Goal: Task Accomplishment & Management: Manage account settings

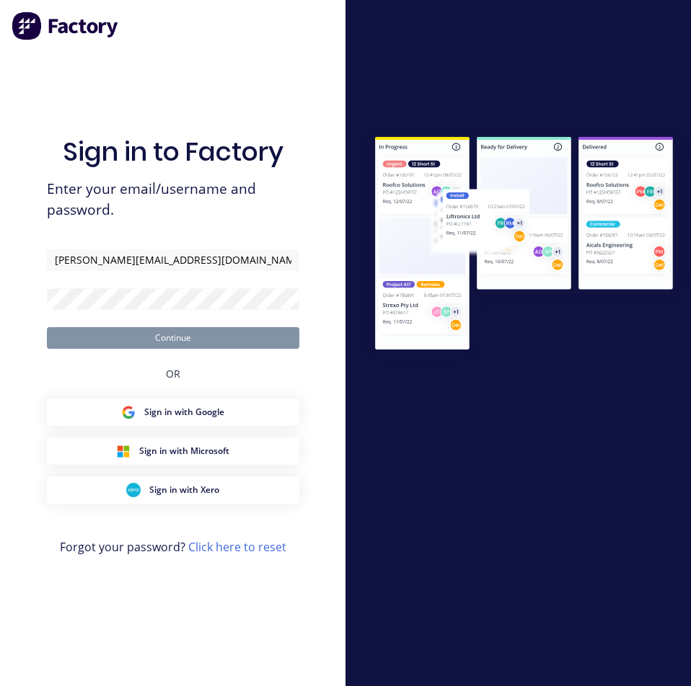
type input "[PERSON_NAME][EMAIL_ADDRESS][DOMAIN_NAME]"
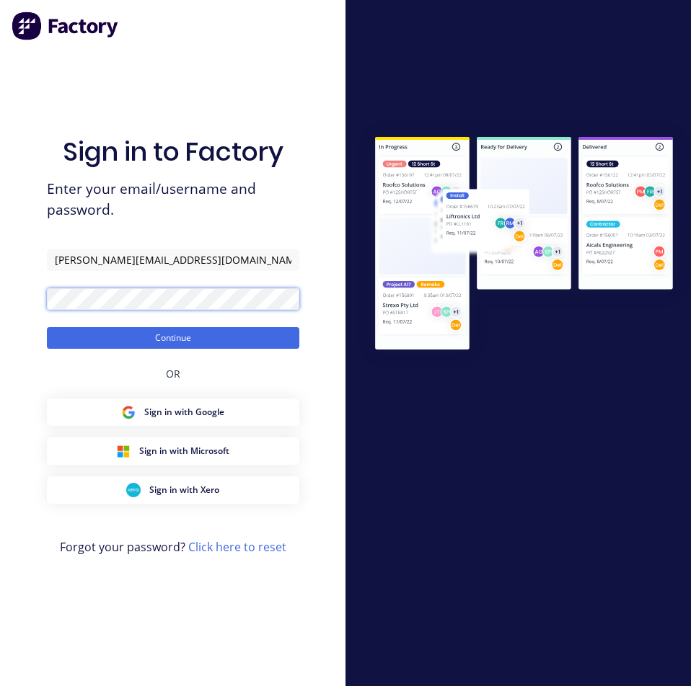
click at [47, 327] on button "Continue" at bounding box center [173, 338] width 252 height 22
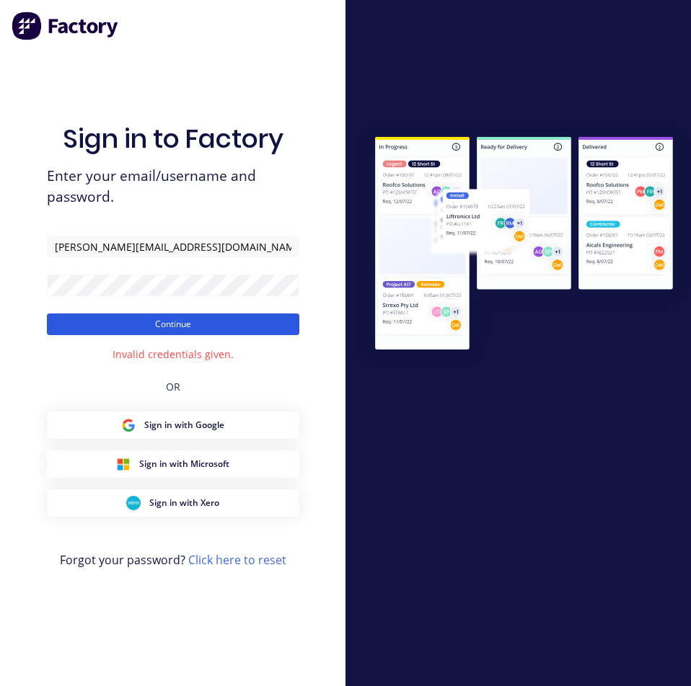
click at [148, 324] on button "Continue" at bounding box center [173, 325] width 252 height 22
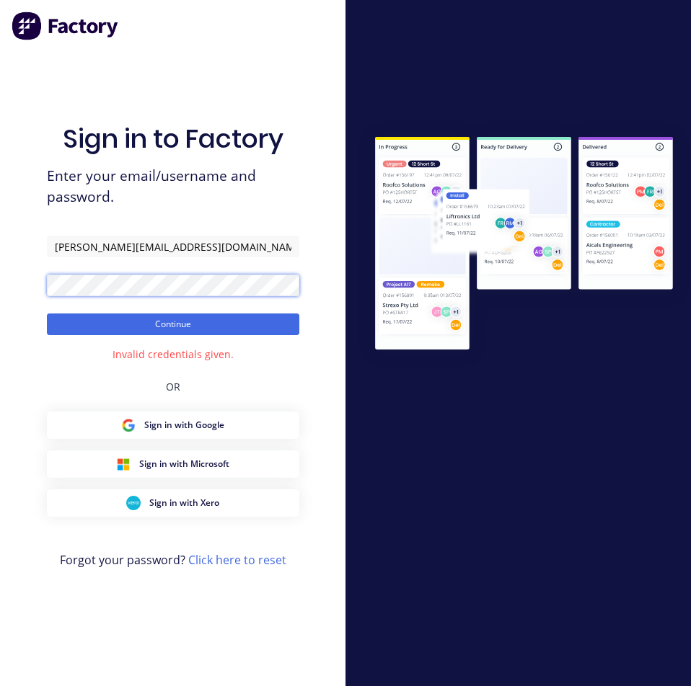
click at [0, 298] on html "Sign in to Factory Enter your email/username and password. [PERSON_NAME][EMAIL_…" at bounding box center [345, 343] width 691 height 686
click at [47, 314] on button "Continue" at bounding box center [173, 325] width 252 height 22
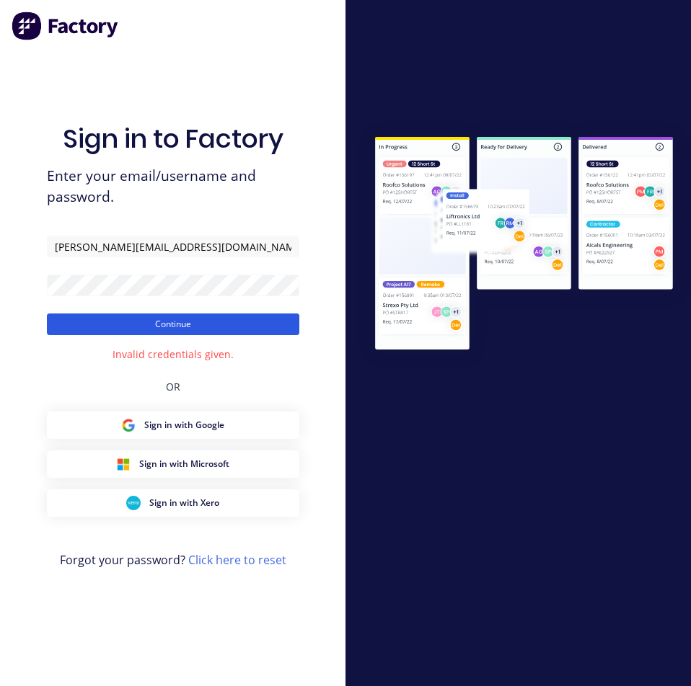
click at [154, 317] on button "Continue" at bounding box center [173, 325] width 252 height 22
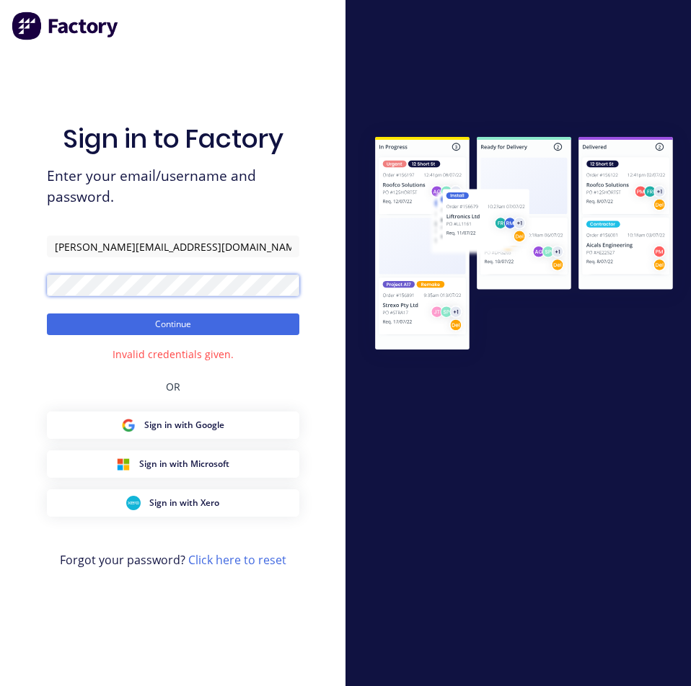
click at [0, 296] on html "Sign in to Factory Enter your email/username and password. [PERSON_NAME][EMAIL_…" at bounding box center [345, 343] width 691 height 686
click at [47, 314] on button "Continue" at bounding box center [173, 325] width 252 height 22
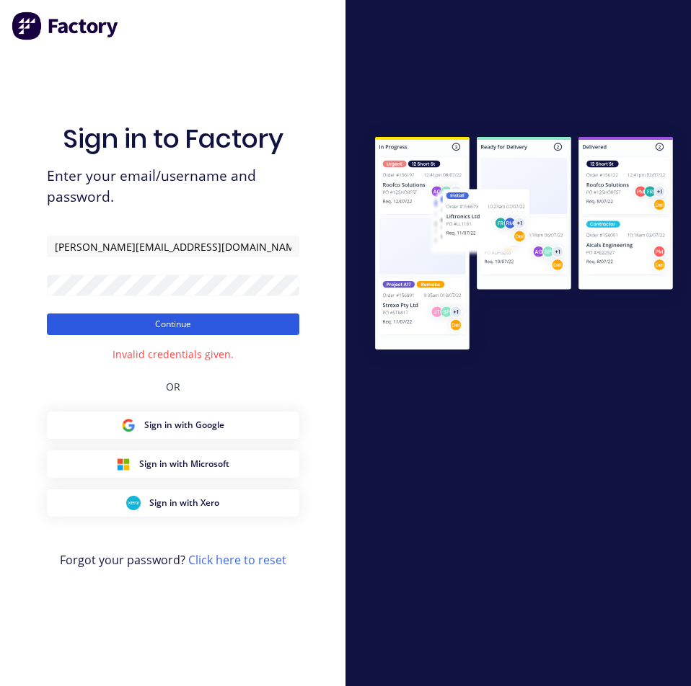
click at [182, 324] on button "Continue" at bounding box center [173, 325] width 252 height 22
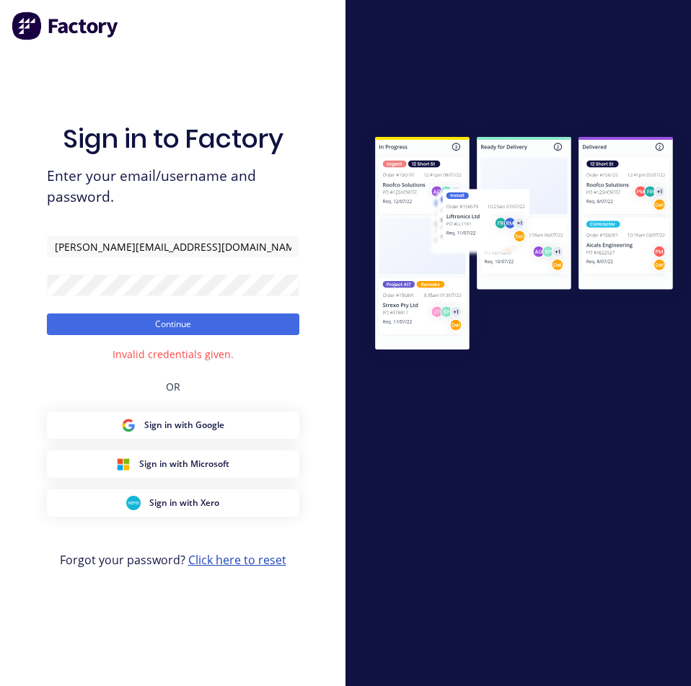
click at [234, 556] on link "Click here to reset" at bounding box center [237, 560] width 98 height 16
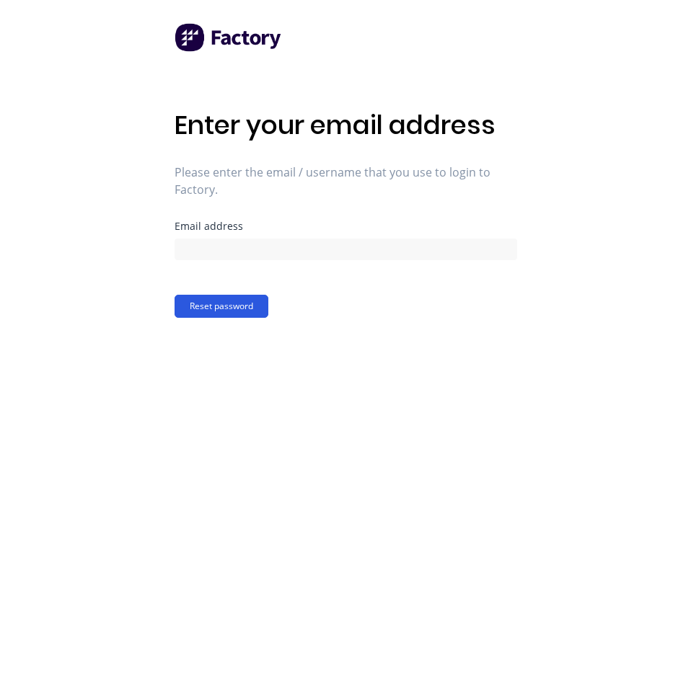
click at [226, 303] on button "Reset password" at bounding box center [221, 306] width 94 height 23
click at [229, 254] on input at bounding box center [345, 250] width 342 height 22
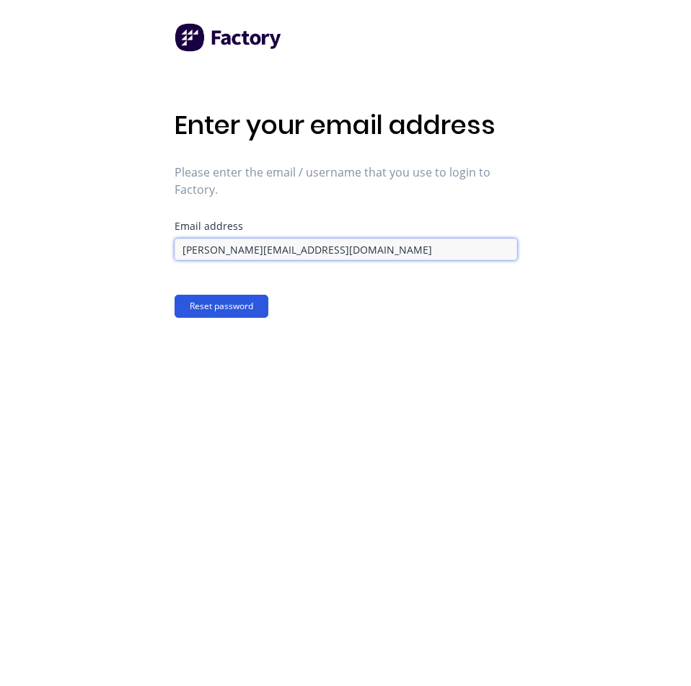
type input "[PERSON_NAME][EMAIL_ADDRESS][DOMAIN_NAME]"
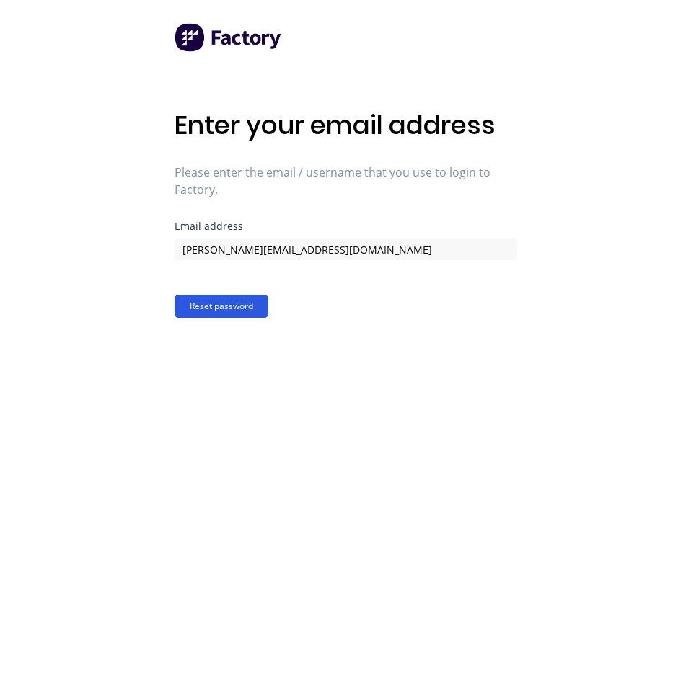
click at [232, 304] on button "Reset password" at bounding box center [221, 306] width 94 height 23
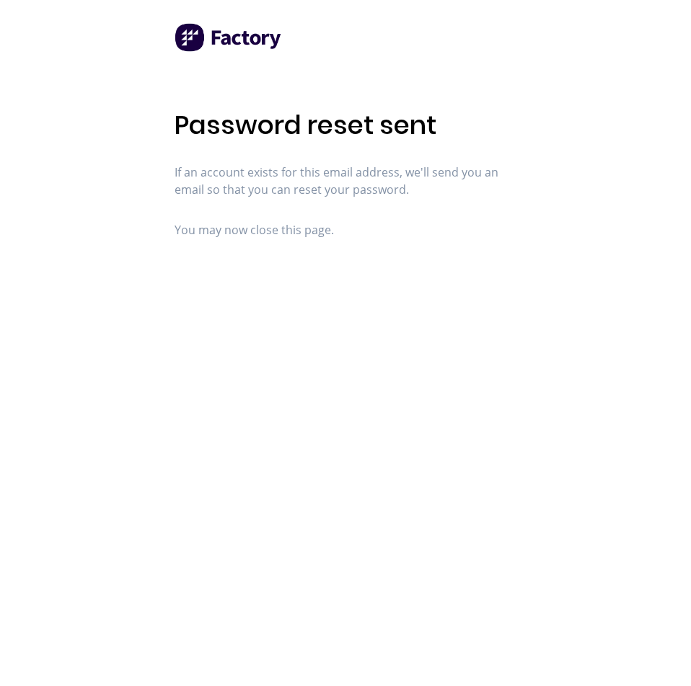
click at [272, 309] on div "Password reset sent If an account exists for this email address, we'll send you…" at bounding box center [345, 343] width 342 height 686
